Goal: Task Accomplishment & Management: Complete application form

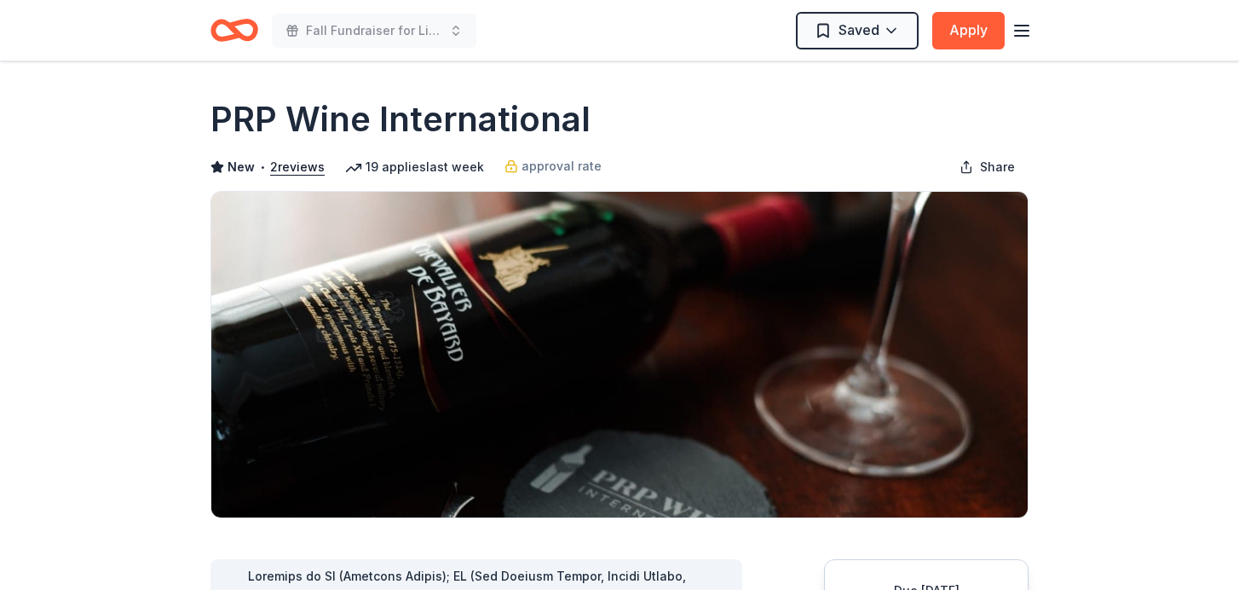
click at [1025, 32] on icon "button" at bounding box center [1021, 30] width 20 height 20
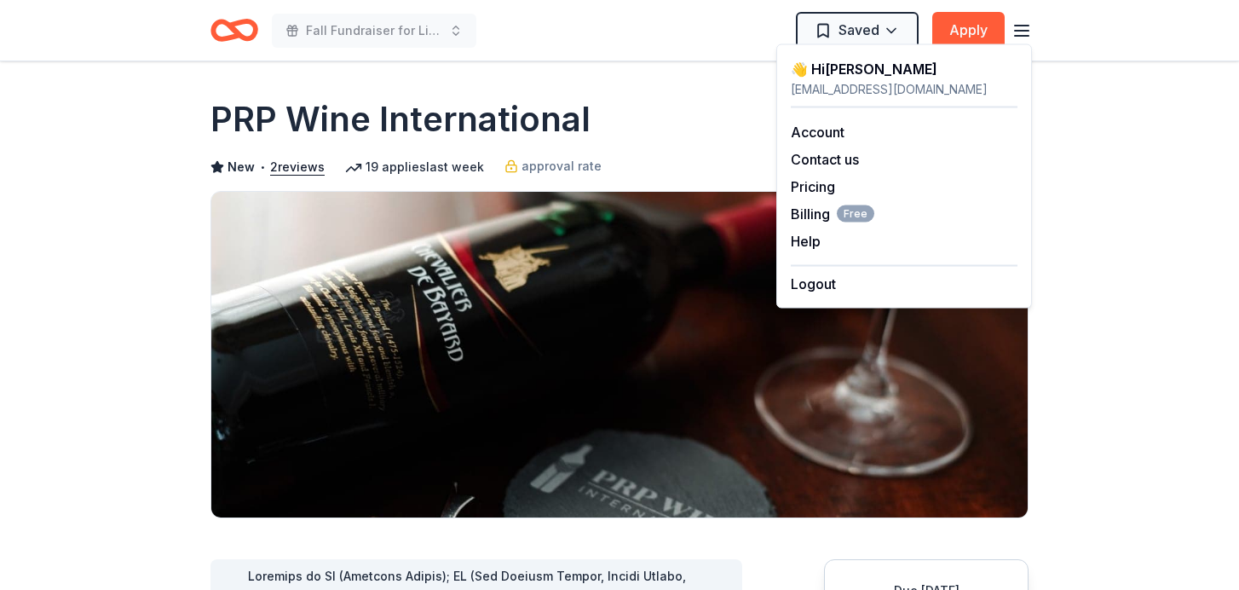
click at [665, 141] on div "PRP Wine International" at bounding box center [619, 119] width 818 height 48
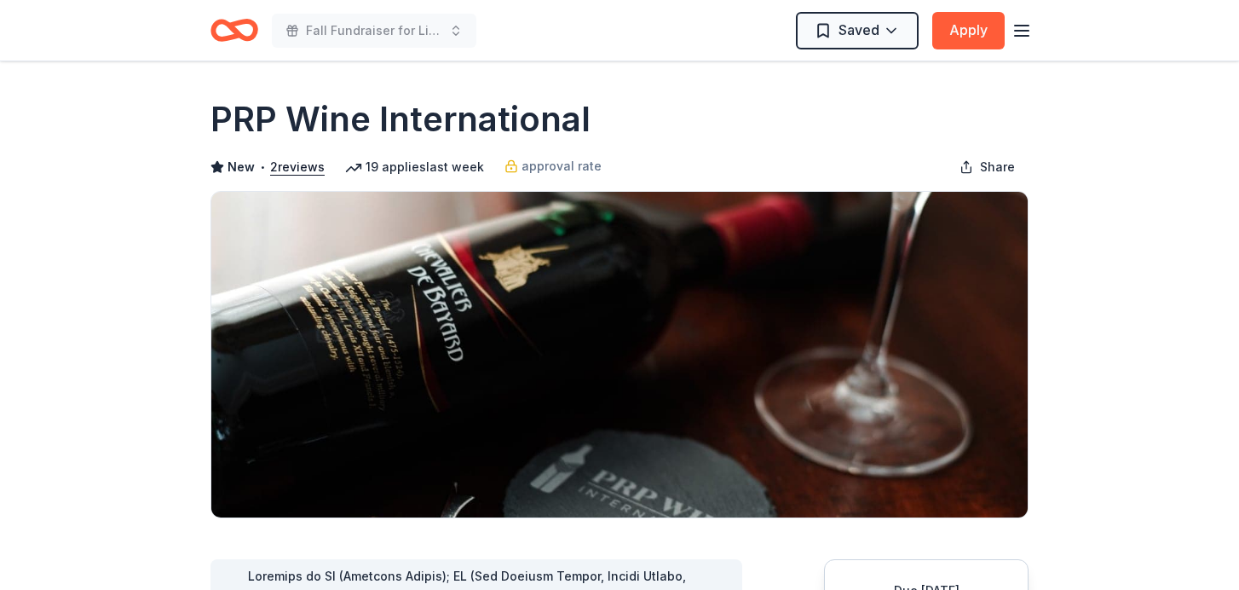
click at [243, 167] on span "New" at bounding box center [240, 167] width 27 height 20
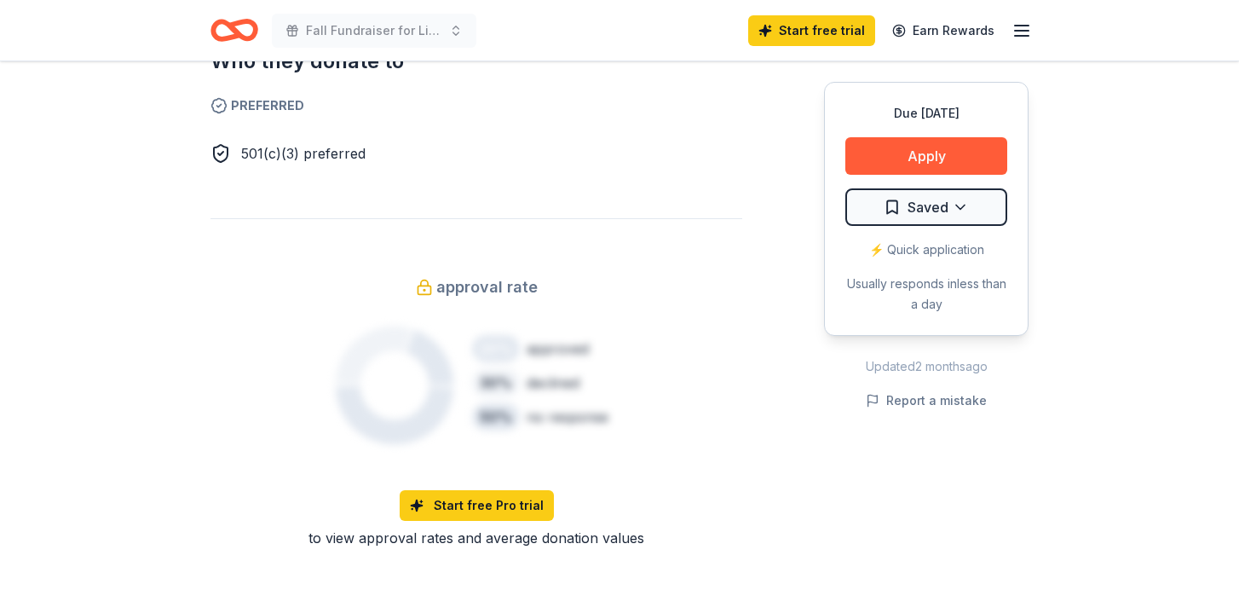
scroll to position [1074, 0]
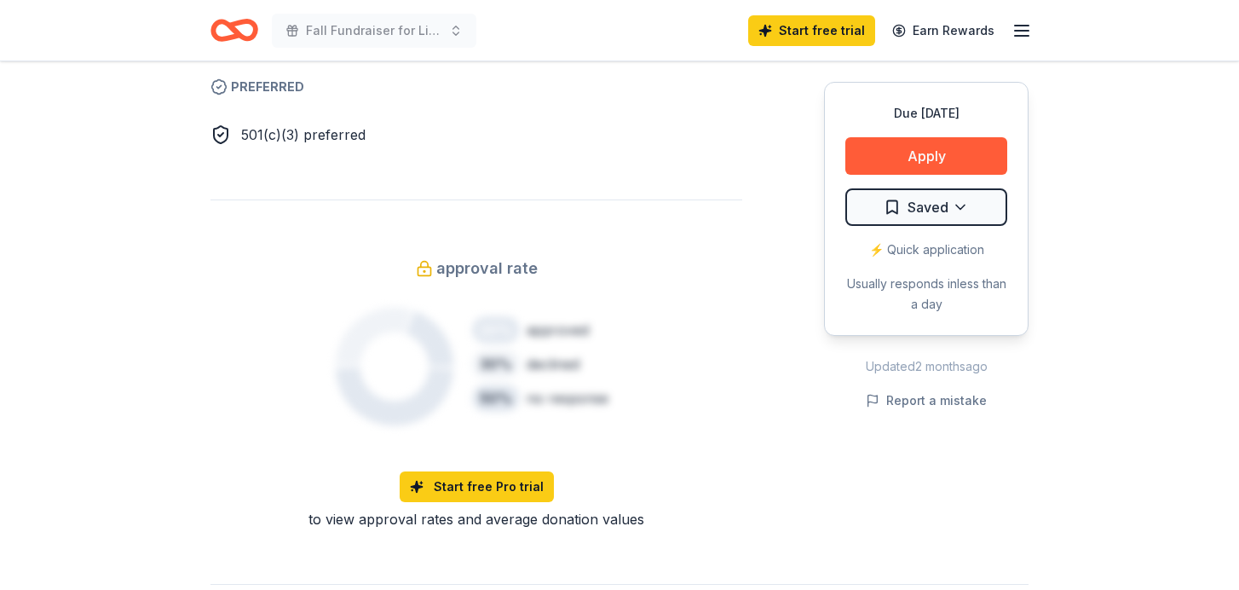
click at [723, 436] on div "approval rate 20 % approved 30 % declined 50 % no response" at bounding box center [476, 353] width 532 height 196
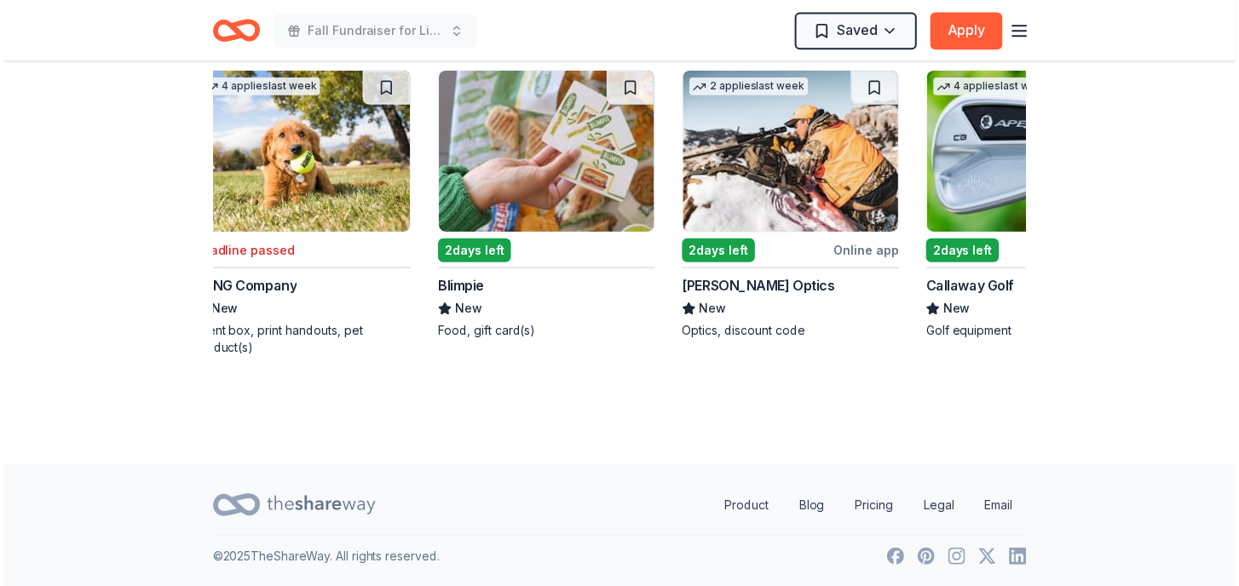
scroll to position [0, 0]
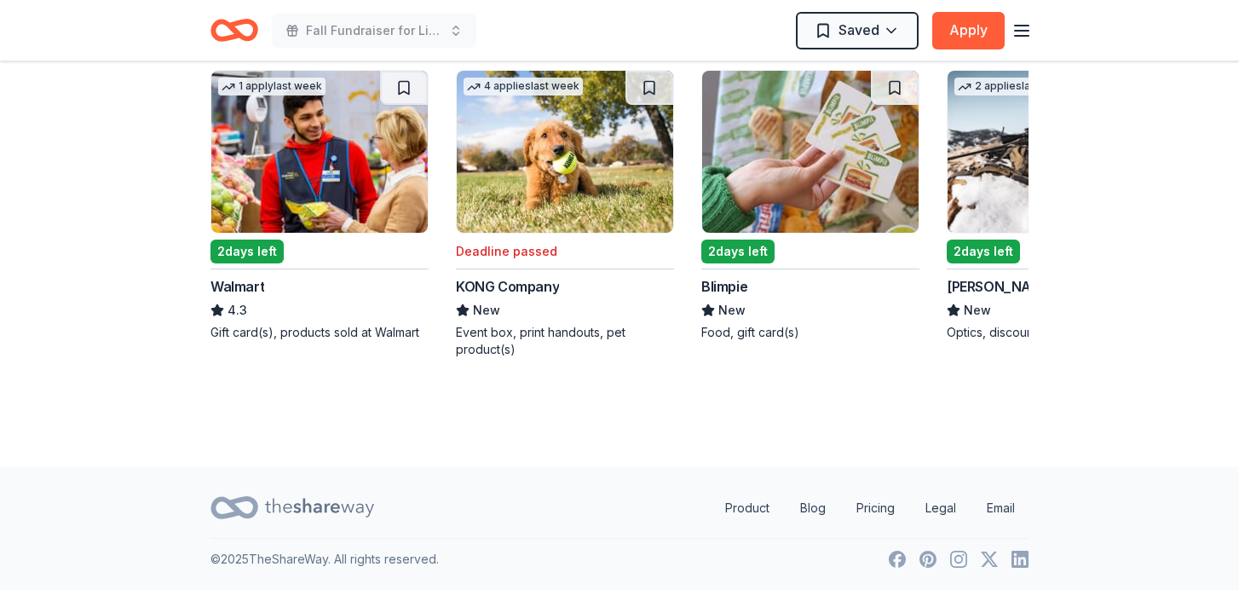
click at [327, 180] on img at bounding box center [319, 152] width 216 height 162
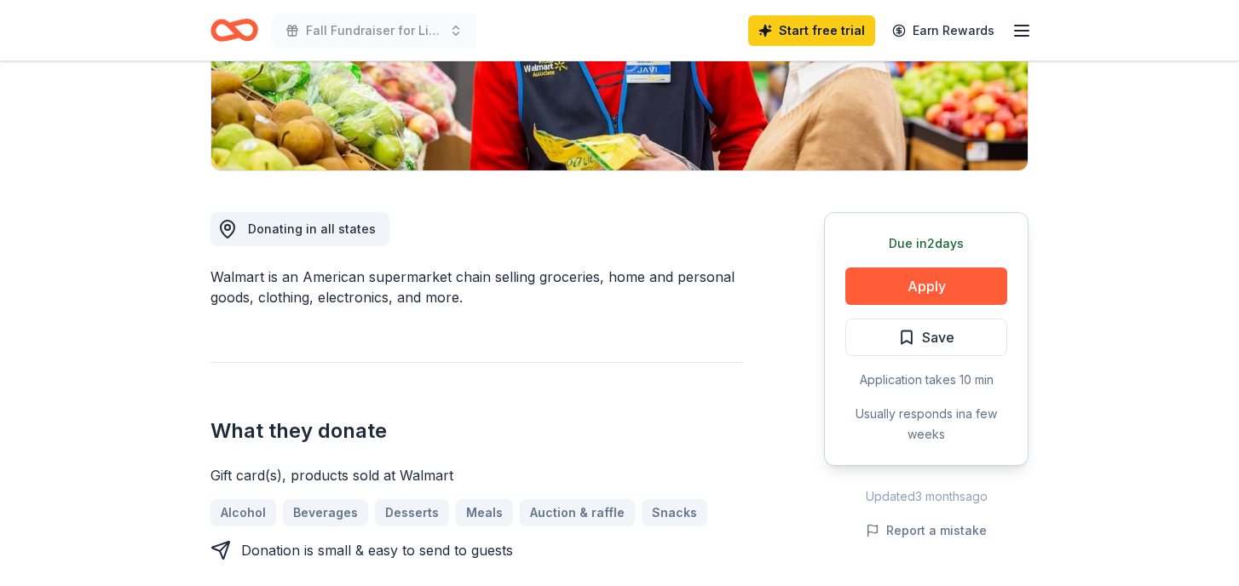
scroll to position [325, 0]
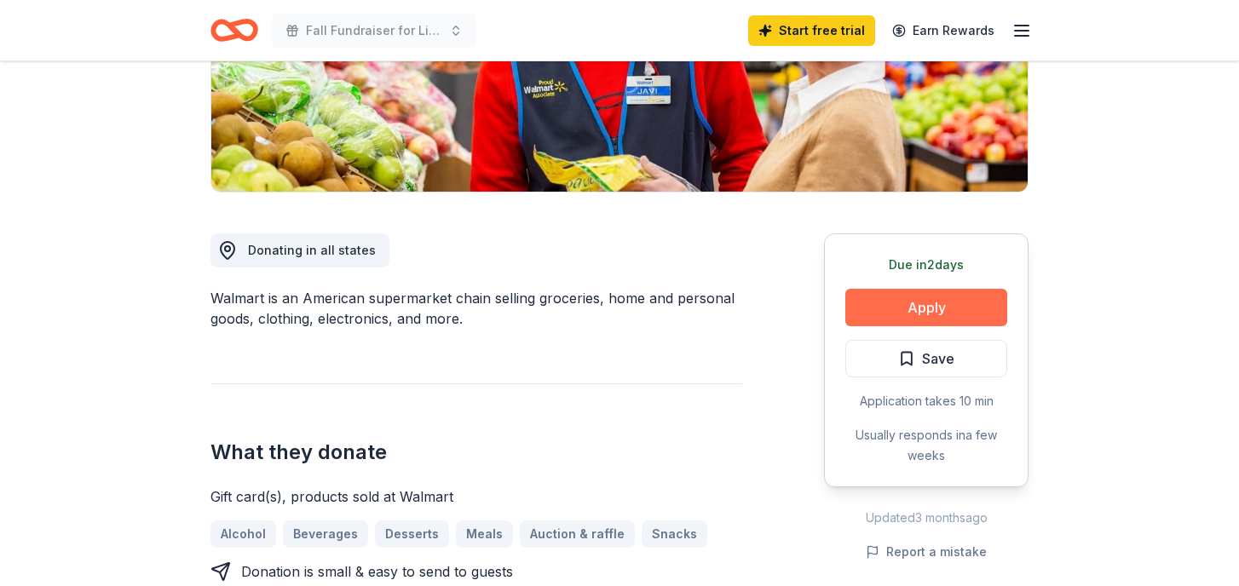
click at [947, 314] on button "Apply" at bounding box center [926, 307] width 162 height 37
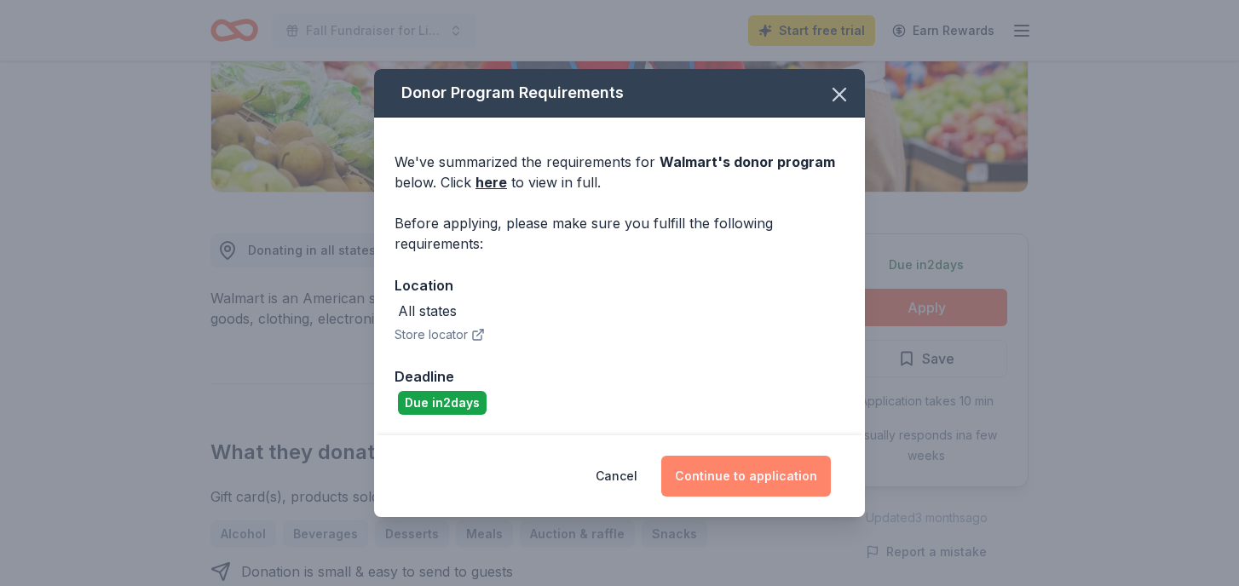
click at [753, 470] on button "Continue to application" at bounding box center [746, 476] width 170 height 41
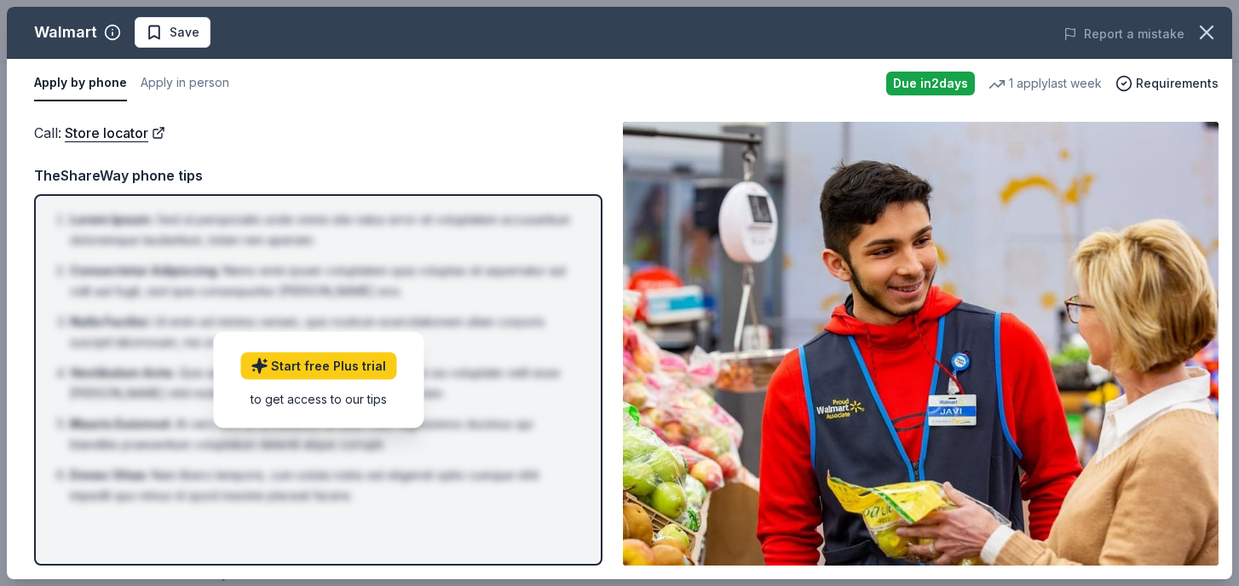
click at [529, 320] on li "Nulla Facilisi : Ut enim ad minima veniam, quis nostrum exercitationem ullam co…" at bounding box center [323, 332] width 507 height 41
click at [507, 314] on li "Nulla Facilisi : Ut enim ad minima veniam, quis nostrum exercitationem ullam co…" at bounding box center [323, 332] width 507 height 41
click at [359, 403] on div "to get access to our tips" at bounding box center [318, 398] width 156 height 18
click at [504, 138] on div "Call : Store locator" at bounding box center [318, 133] width 568 height 22
click at [1217, 28] on icon "button" at bounding box center [1207, 32] width 24 height 24
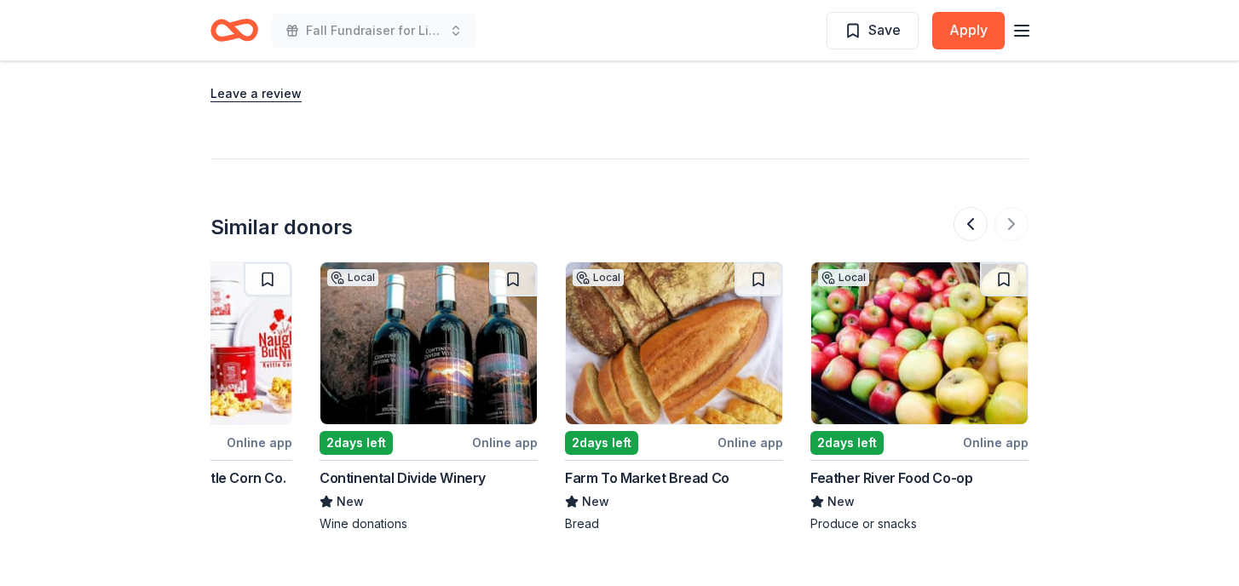
scroll to position [2144, 0]
